Goal: Manage account settings

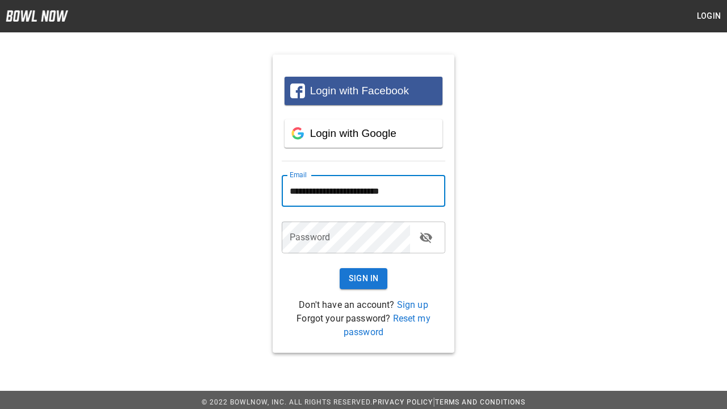
type input "**********"
click at [363, 278] on button "Sign In" at bounding box center [364, 278] width 48 height 21
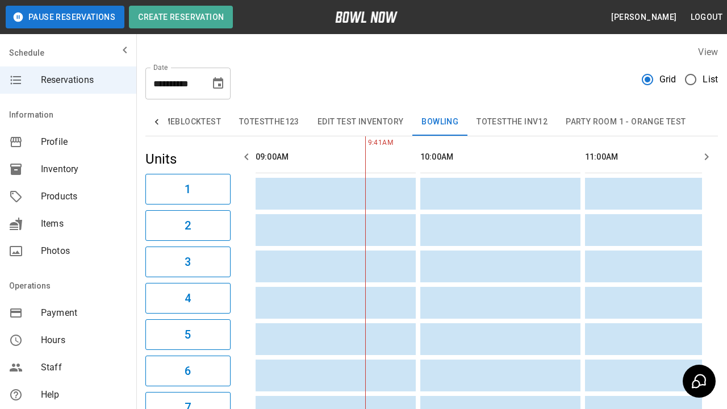
type input "**********"
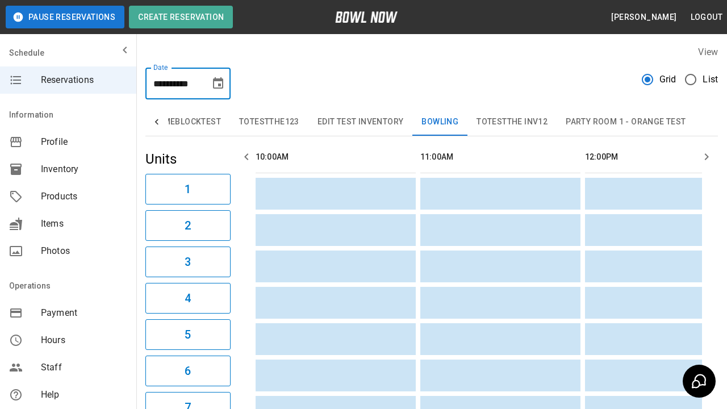
scroll to position [0, 1]
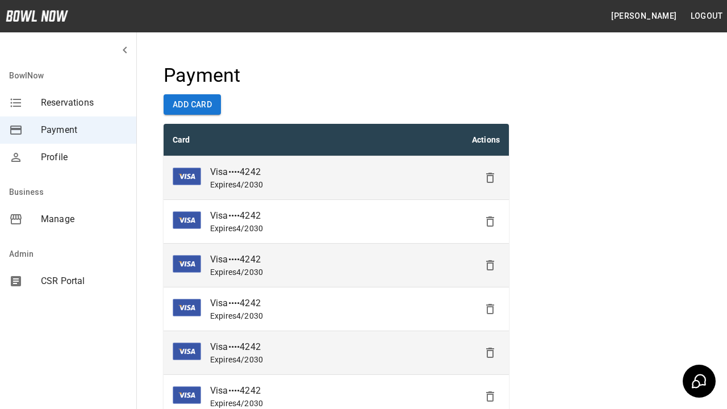
click at [490, 178] on icon "Delete" at bounding box center [490, 178] width 14 height 14
click at [490, 221] on icon "Delete" at bounding box center [490, 222] width 14 height 14
click at [490, 265] on icon "Delete" at bounding box center [490, 265] width 14 height 14
click at [490, 309] on icon "Delete" at bounding box center [490, 309] width 14 height 14
click at [490, 353] on icon "Delete" at bounding box center [490, 353] width 14 height 14
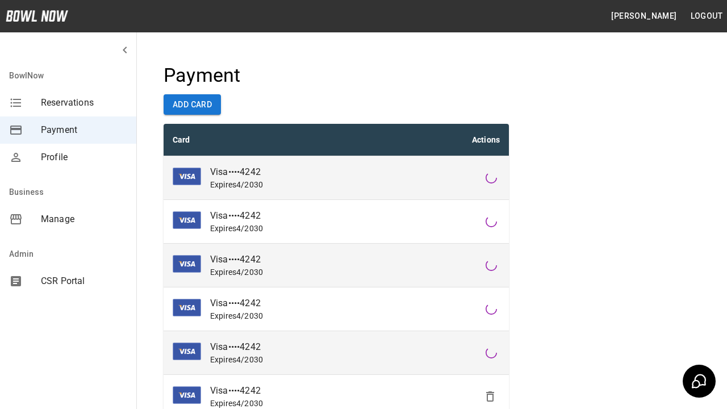
click at [490, 396] on icon "Delete" at bounding box center [490, 397] width 14 height 14
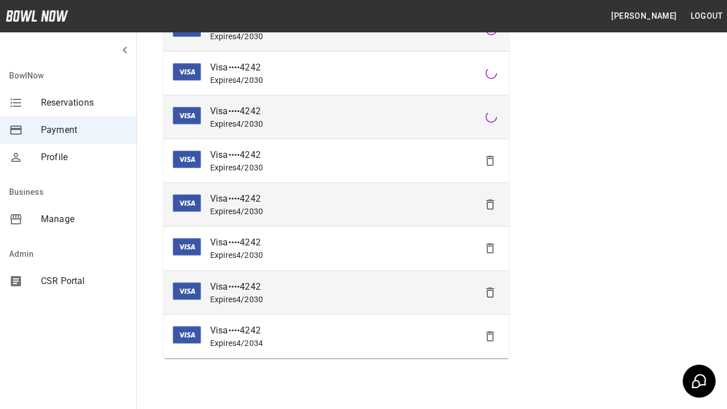
click at [490, 248] on icon "Delete" at bounding box center [490, 248] width 14 height 14
click at [490, 292] on icon "Delete" at bounding box center [490, 293] width 14 height 14
click at [490, 336] on icon "Delete" at bounding box center [490, 336] width 14 height 14
